Goal: Entertainment & Leisure: Consume media (video, audio)

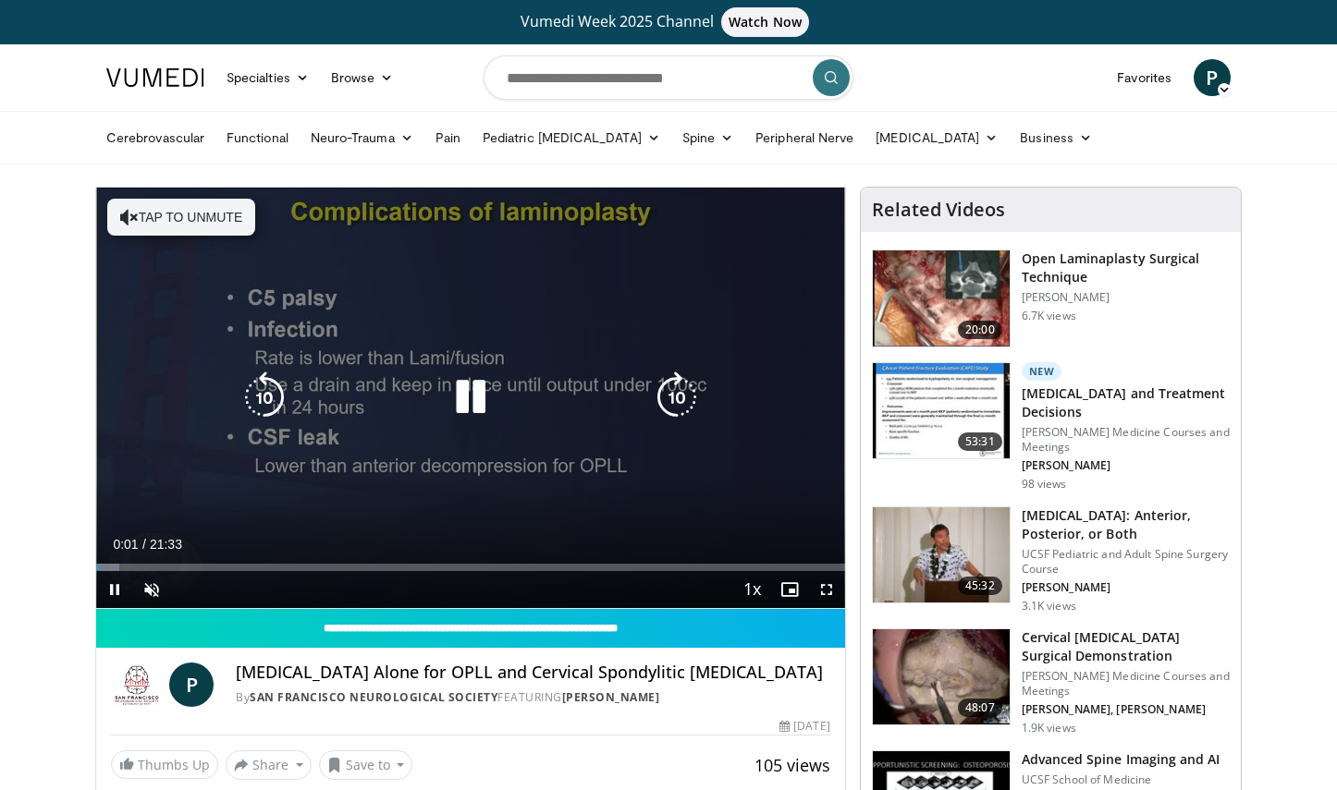
click at [483, 404] on icon "Video Player" at bounding box center [471, 398] width 52 height 52
